Goal: Task Accomplishment & Management: Manage account settings

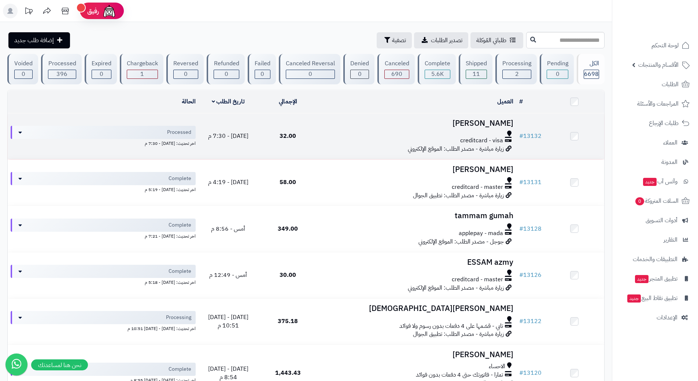
click at [329, 136] on div "creditcard - visa" at bounding box center [417, 140] width 193 height 8
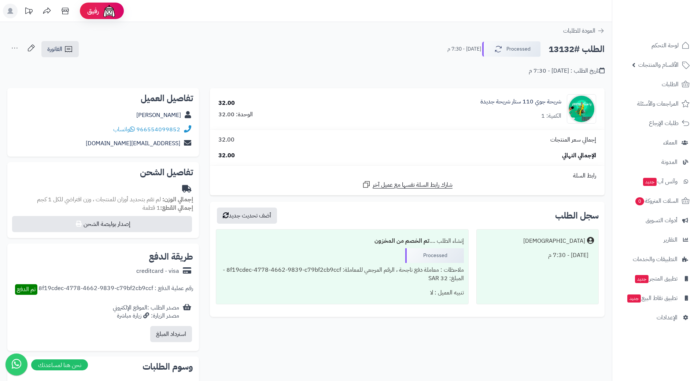
click at [578, 48] on h2 "الطلب #13132" at bounding box center [576, 49] width 56 height 15
copy div "الطلب #13132 Processed"
click at [131, 127] on span "واتساب" at bounding box center [124, 129] width 22 height 9
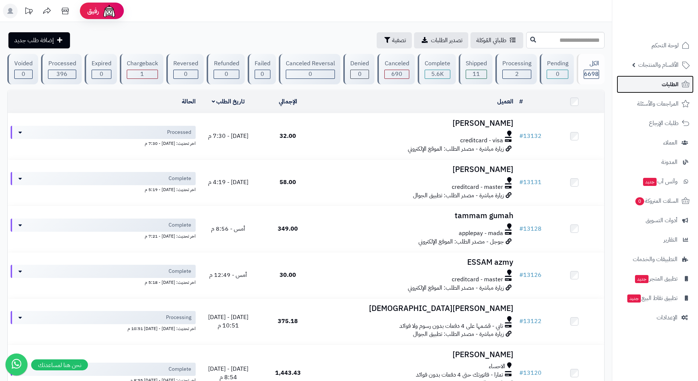
click at [647, 81] on link "الطلبات" at bounding box center [654, 84] width 77 height 18
click at [647, 83] on link "الطلبات" at bounding box center [654, 84] width 77 height 18
click at [633, 82] on link "الطلبات" at bounding box center [654, 84] width 77 height 18
click at [626, 86] on link "الطلبات" at bounding box center [654, 84] width 77 height 18
click at [624, 86] on link "الطلبات" at bounding box center [654, 84] width 77 height 18
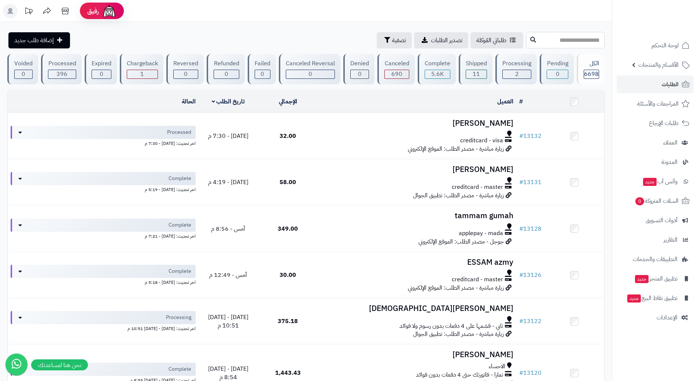
click at [526, 43] on input "text" at bounding box center [565, 40] width 78 height 16
type input "*****"
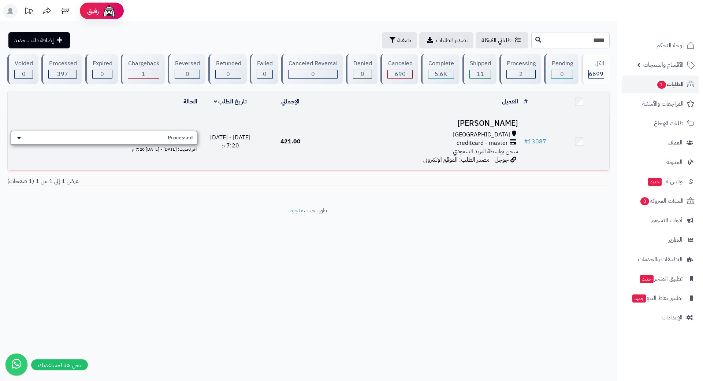
click at [154, 135] on div "Processed" at bounding box center [104, 138] width 187 height 14
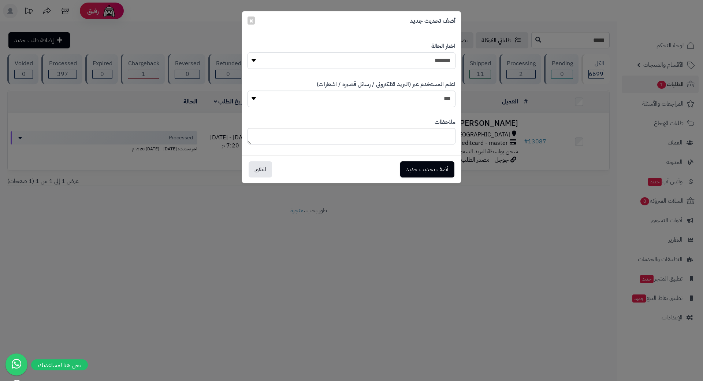
click at [385, 64] on select "**********" at bounding box center [352, 60] width 208 height 16
select select "*"
click at [248, 52] on select "**********" at bounding box center [352, 60] width 208 height 16
click at [418, 167] on button "أضف تحديث جديد" at bounding box center [427, 169] width 54 height 16
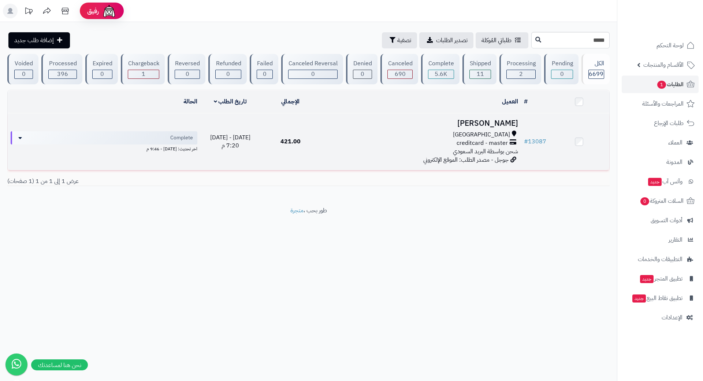
click at [333, 127] on td "[PERSON_NAME] [GEOGRAPHIC_DATA] creditcard - master شحن بواسطة البريد السعودي ج…" at bounding box center [421, 141] width 200 height 57
click at [332, 132] on div "[GEOGRAPHIC_DATA]" at bounding box center [421, 134] width 195 height 8
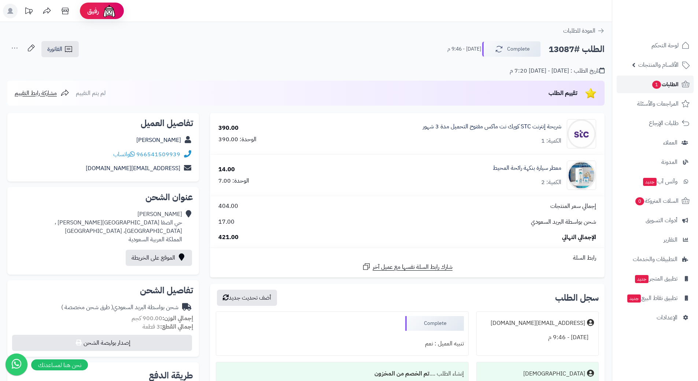
click at [683, 82] on icon at bounding box center [685, 84] width 9 height 9
